Goal: Task Accomplishment & Management: Use online tool/utility

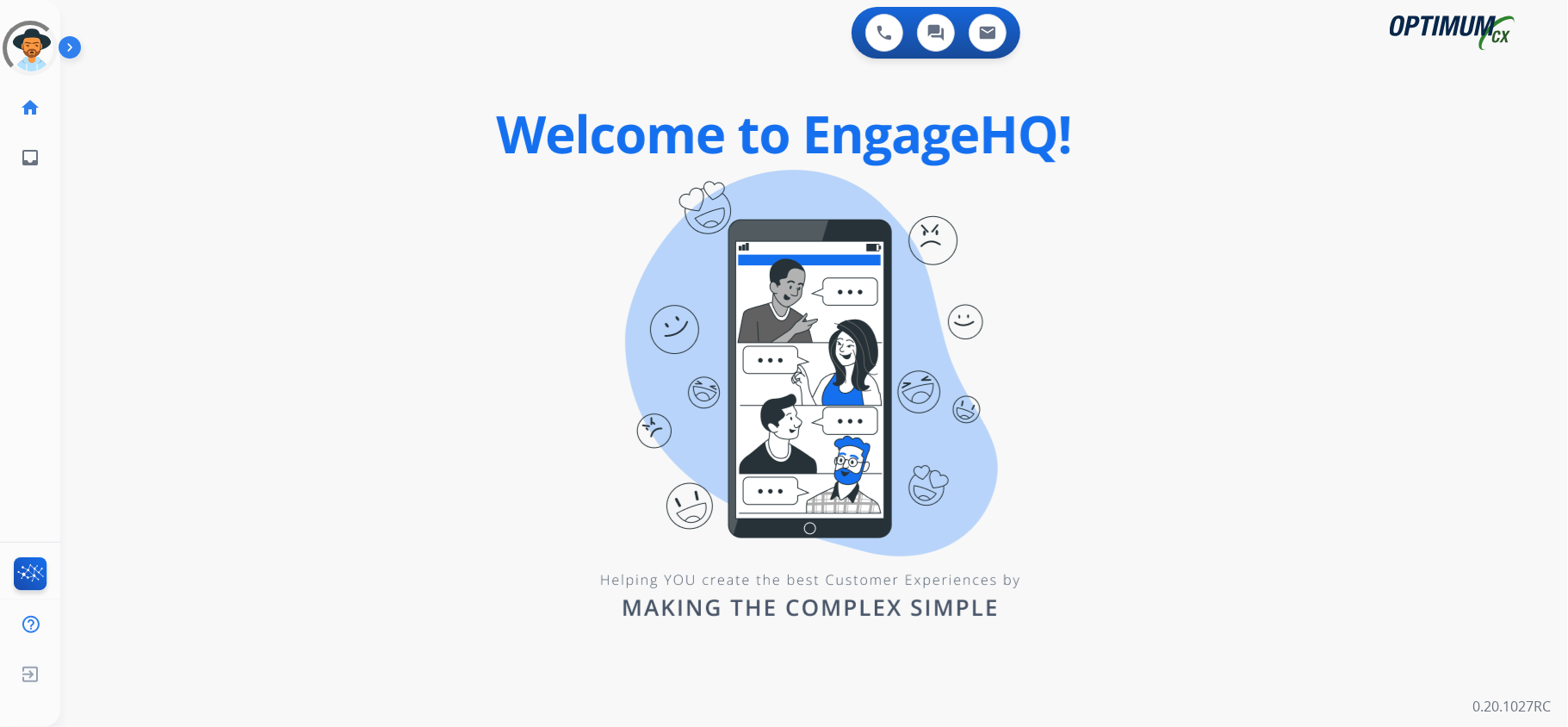
click at [1160, 387] on div "0 Voice Interactions 0 Chat Interactions 0 Email Interactions swap_horiz Break …" at bounding box center [814, 363] width 1508 height 727
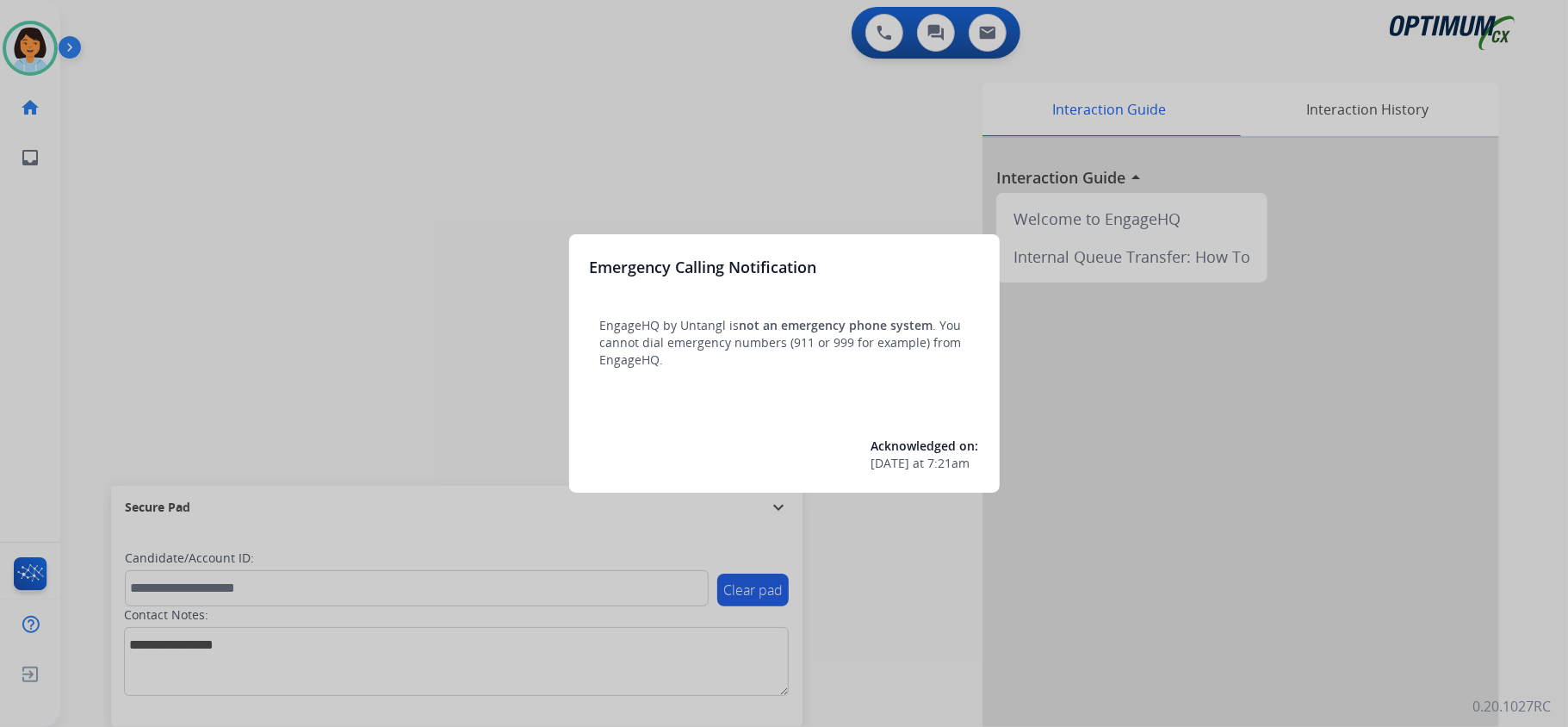
click at [735, 95] on div at bounding box center [784, 363] width 1568 height 727
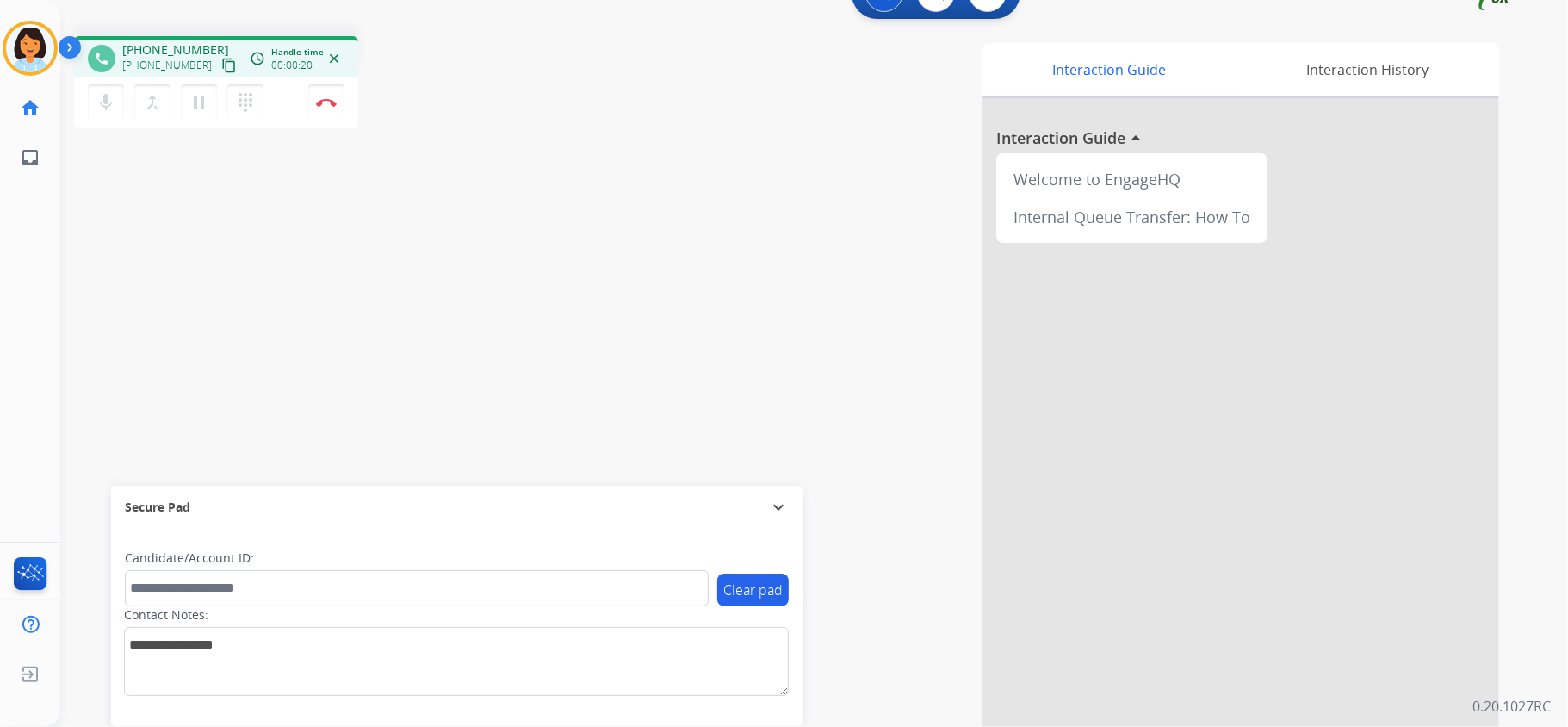
scroll to position [53, 0]
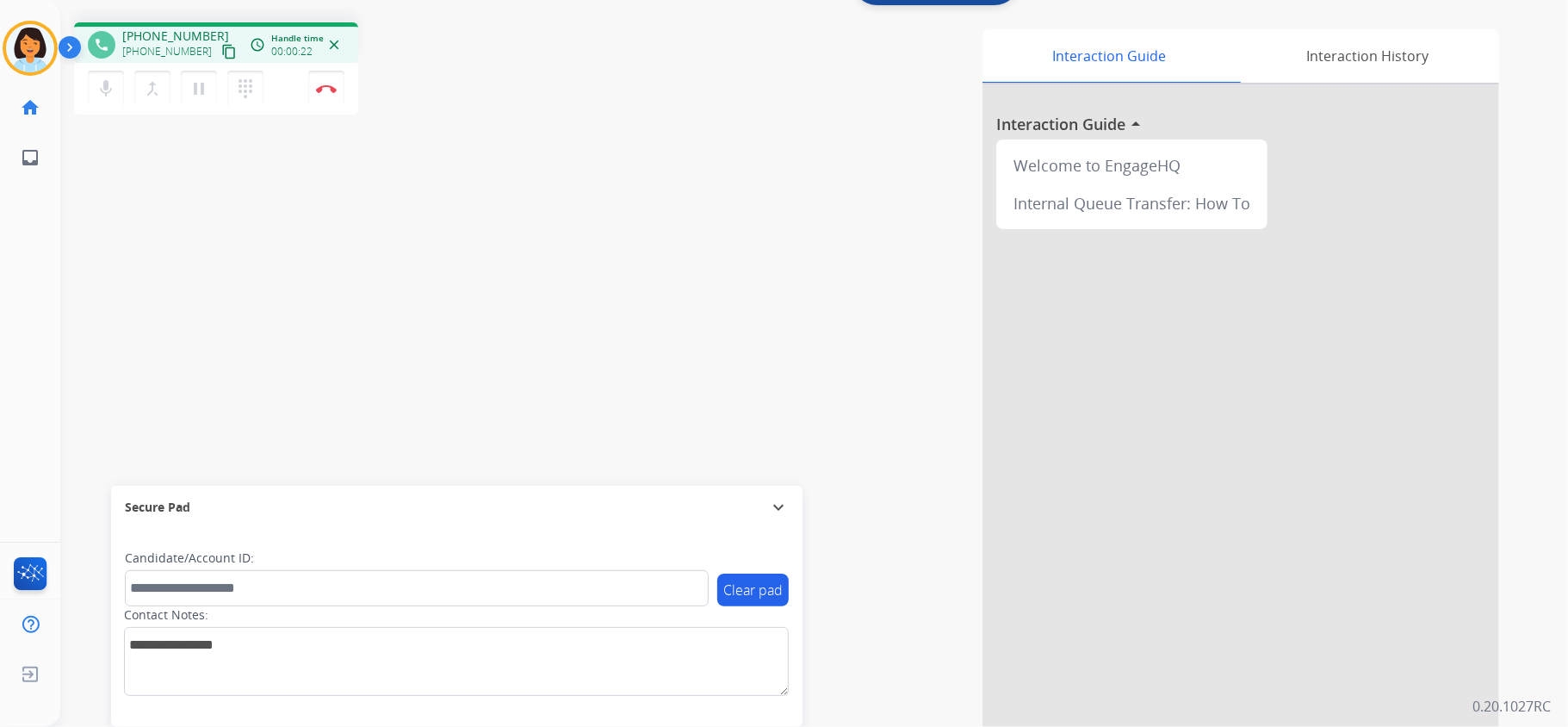
click at [221, 52] on mat-icon "content_copy" at bounding box center [228, 51] width 15 height 15
drag, startPoint x: 203, startPoint y: 55, endPoint x: 210, endPoint y: 46, distance: 11.4
click at [221, 48] on mat-icon "content_copy" at bounding box center [228, 51] width 15 height 15
click at [331, 89] on img at bounding box center [326, 89] width 21 height 9
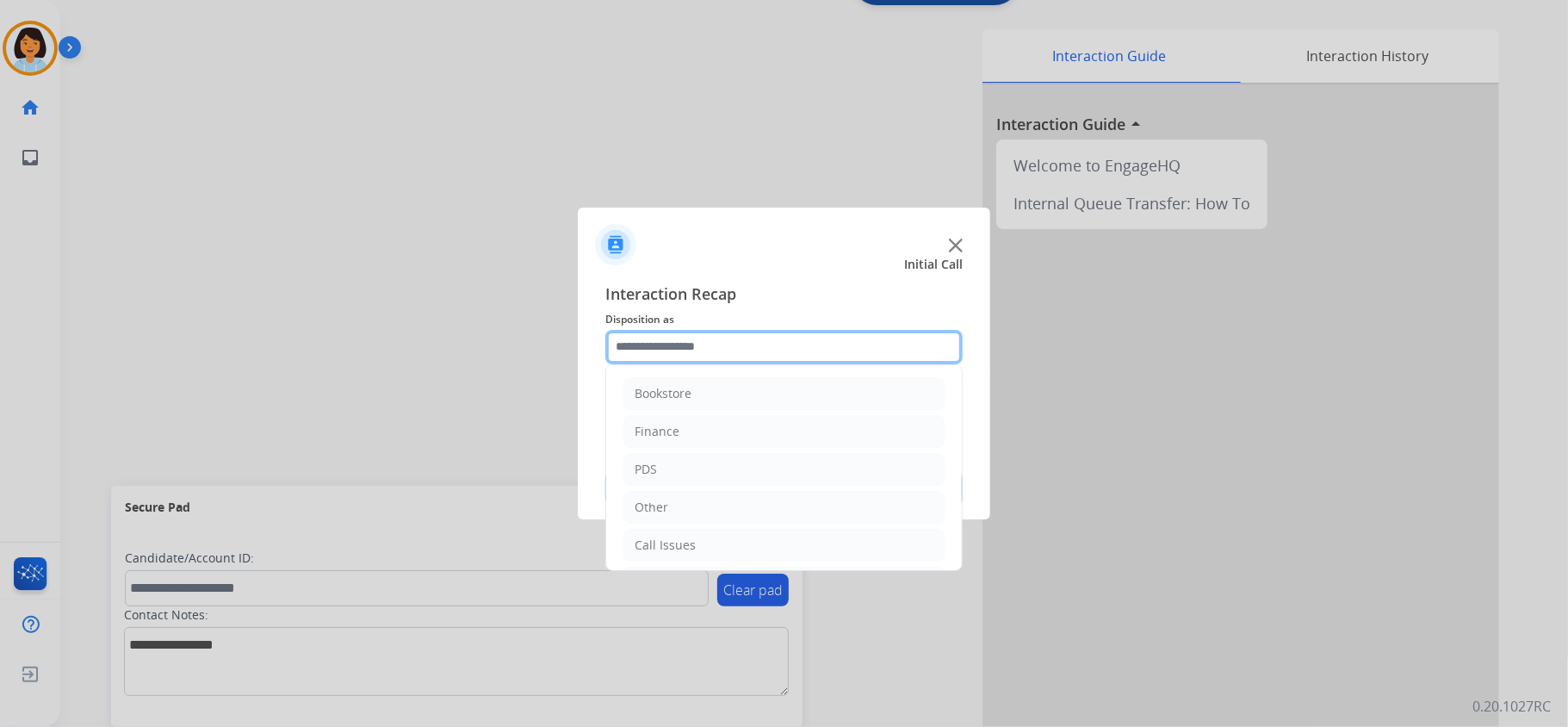
click at [770, 356] on input "text" at bounding box center [784, 347] width 357 height 34
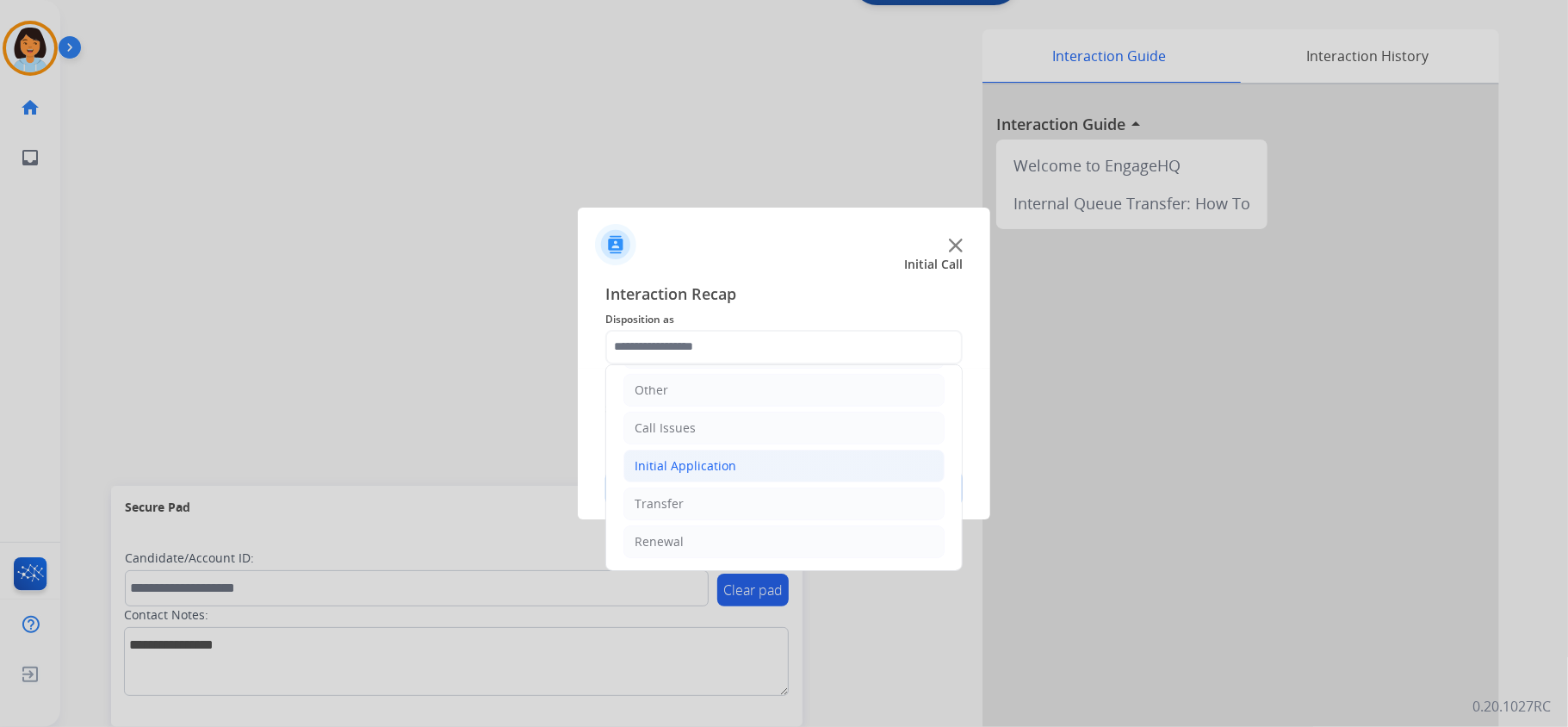
click at [747, 466] on li "Initial Application" at bounding box center [784, 466] width 321 height 33
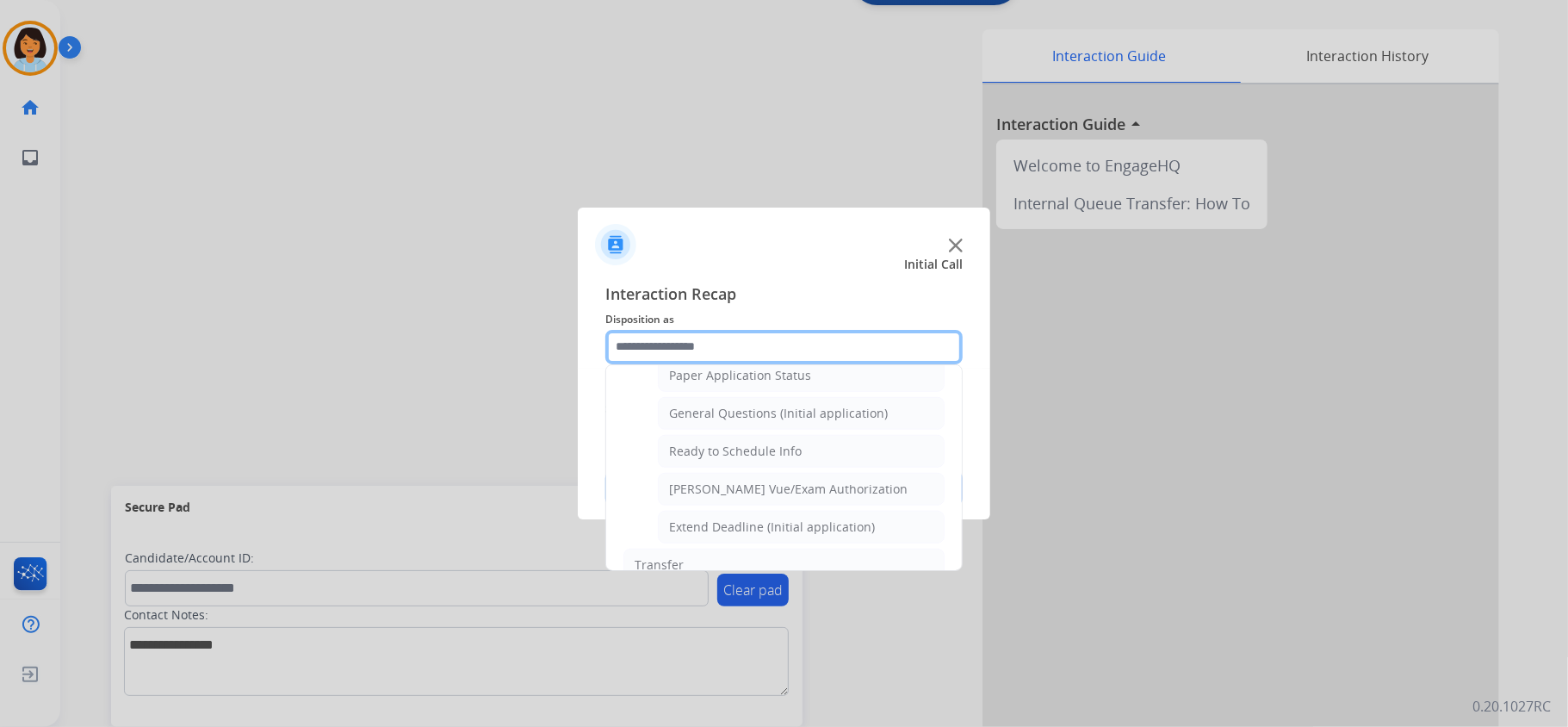
scroll to position [1040, 0]
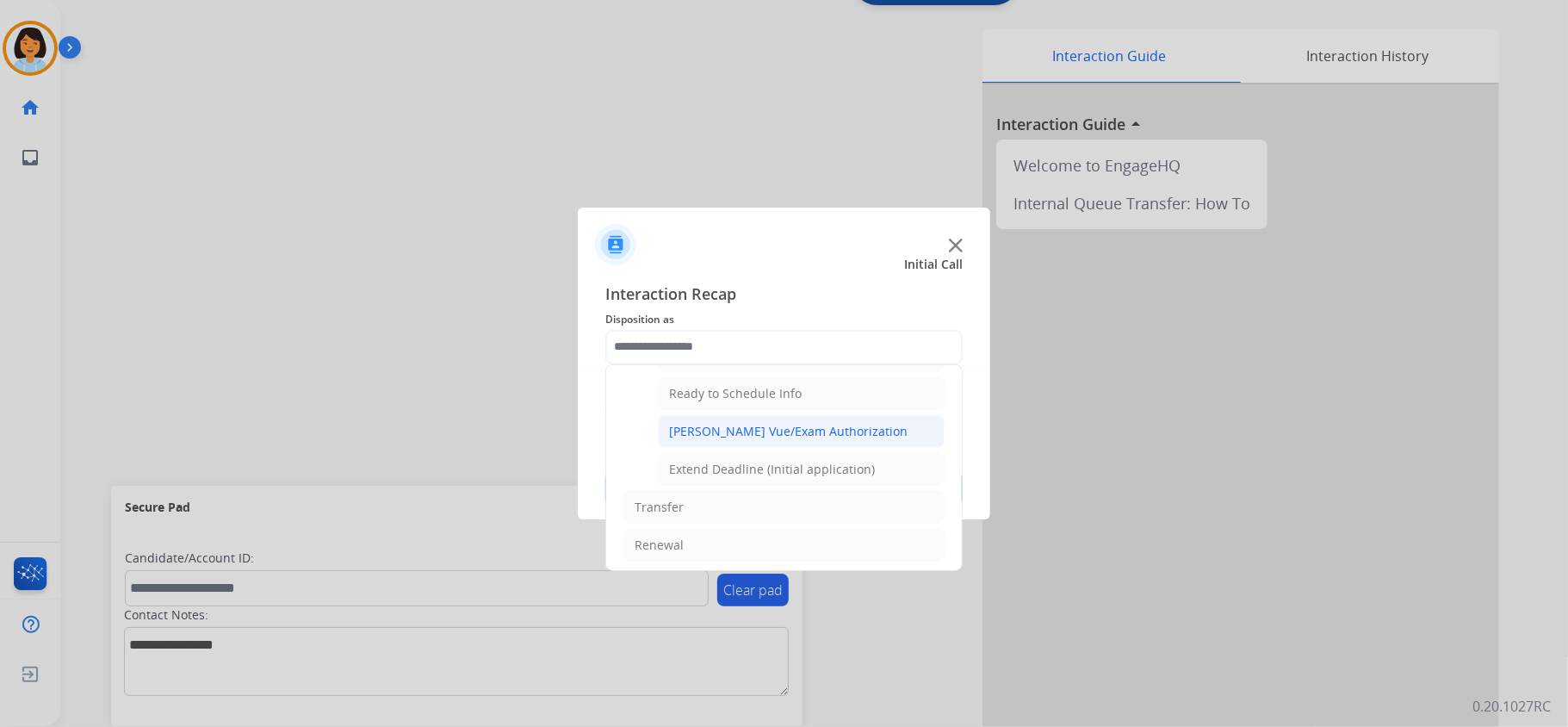
click at [758, 440] on div "[PERSON_NAME] Vue/Exam Authorization" at bounding box center [788, 431] width 238 height 17
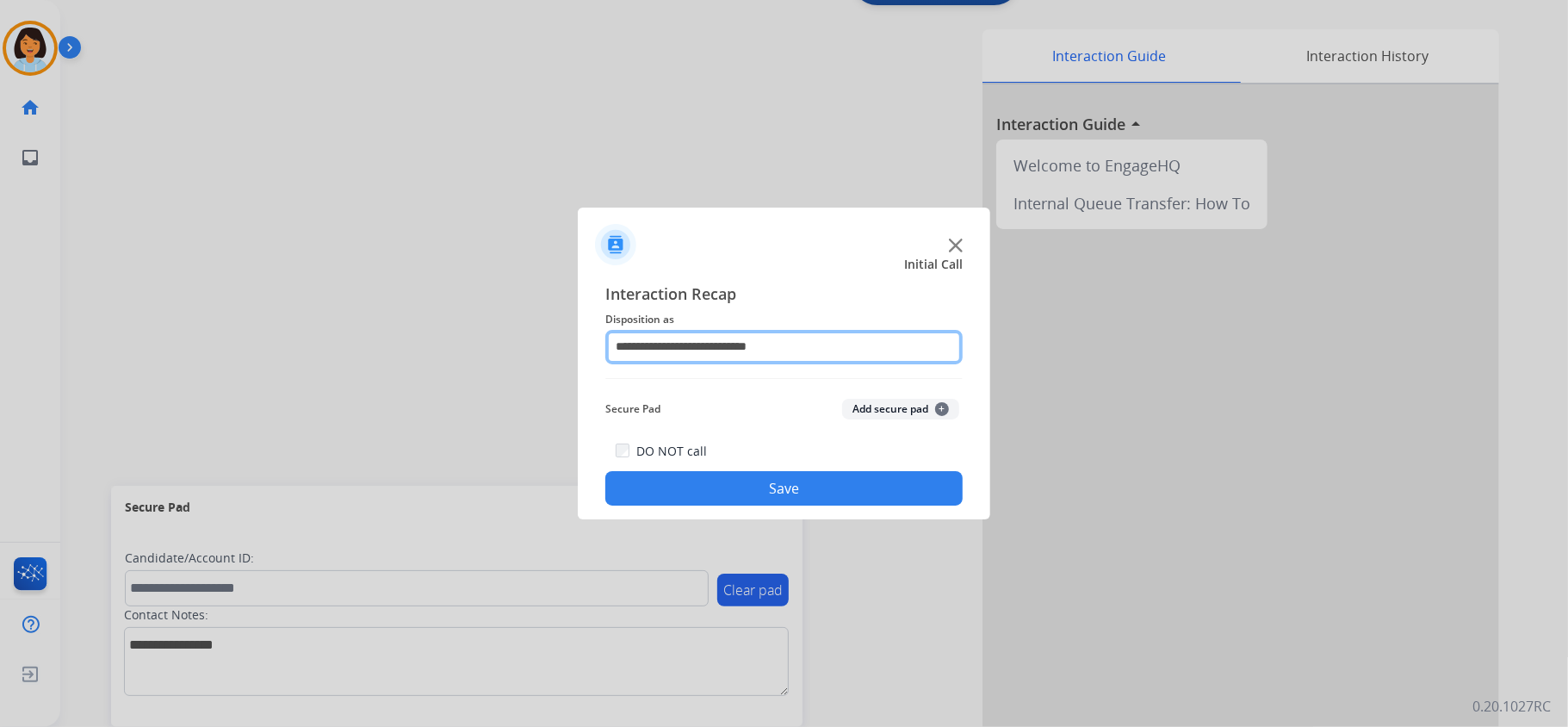
click at [748, 348] on input "**********" at bounding box center [784, 347] width 357 height 34
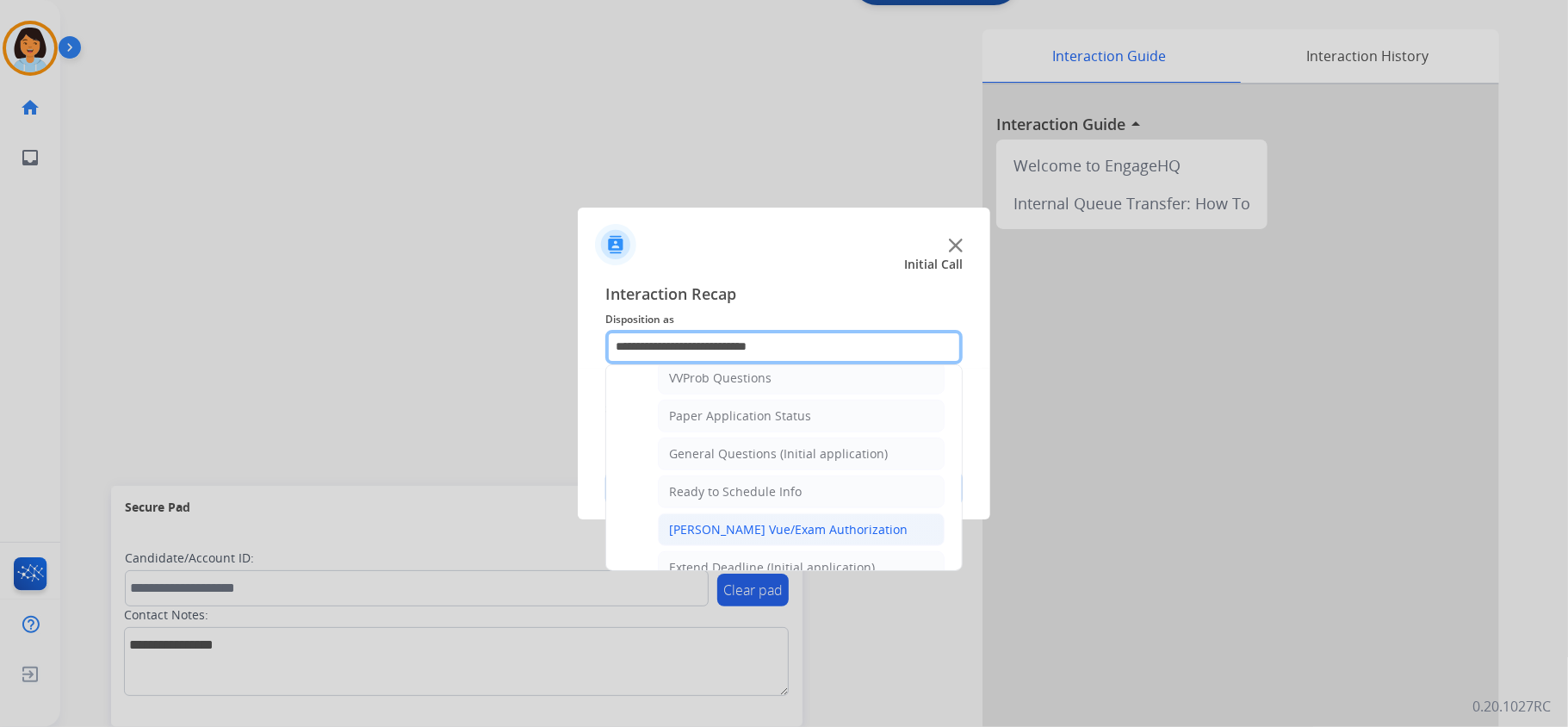
scroll to position [1062, 0]
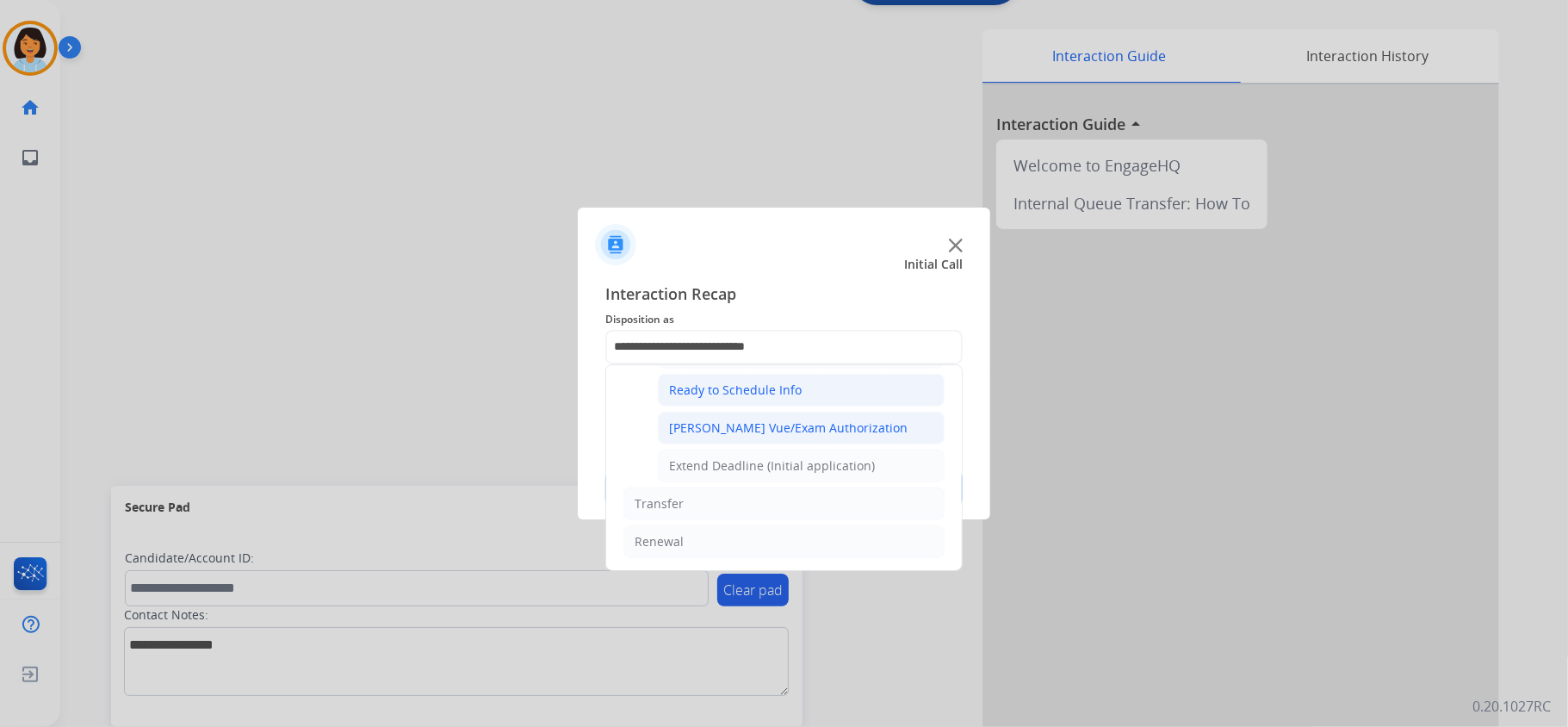
click at [765, 387] on div "Ready to Schedule Info" at bounding box center [735, 389] width 133 height 17
type input "**********"
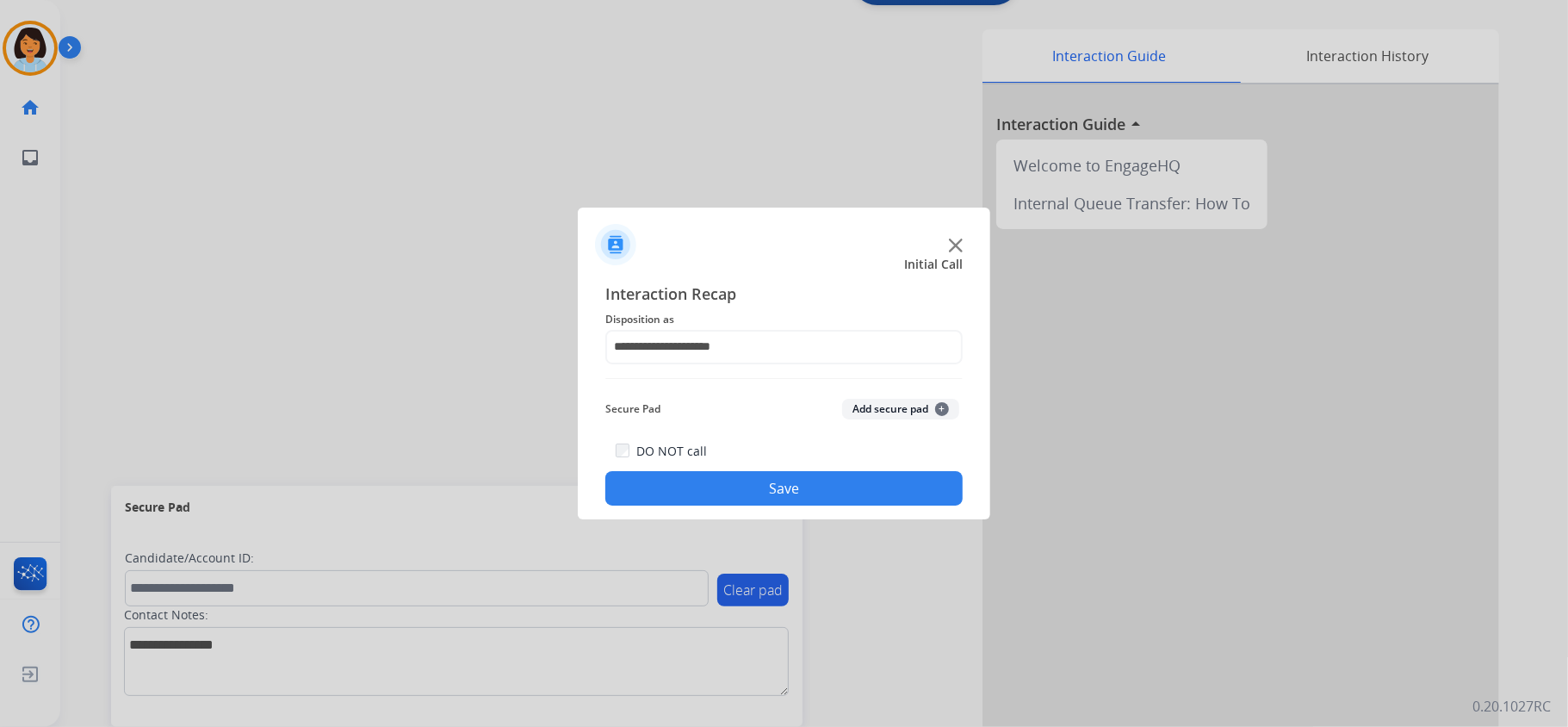
click at [751, 494] on button "Save" at bounding box center [784, 489] width 357 height 34
